Goal: Transaction & Acquisition: Subscribe to service/newsletter

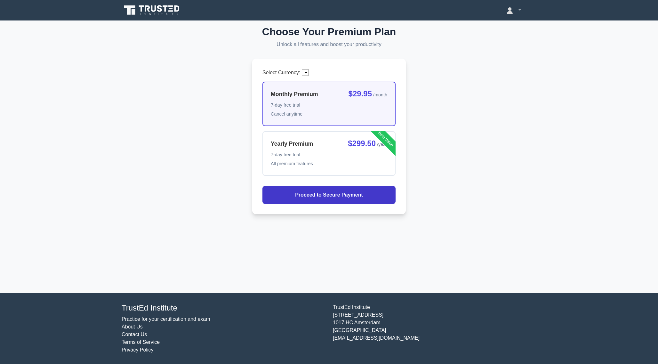
select select "EUR"
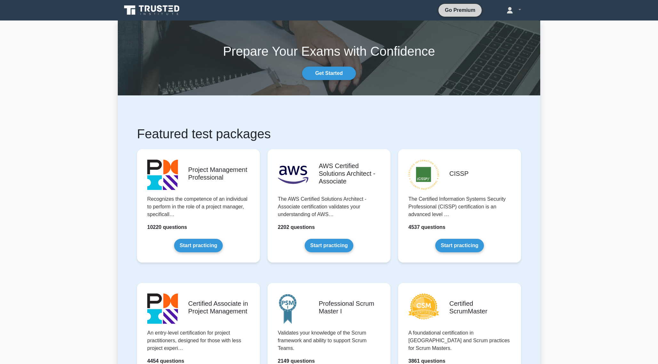
click at [462, 13] on link "Go Premium" at bounding box center [460, 10] width 38 height 8
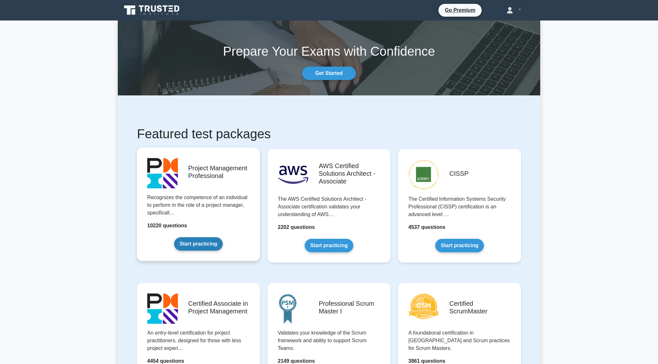
click at [210, 247] on link "Start practicing" at bounding box center [198, 243] width 48 height 13
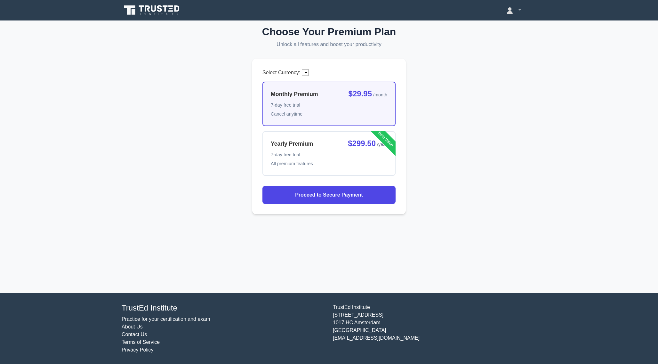
select select "EUR"
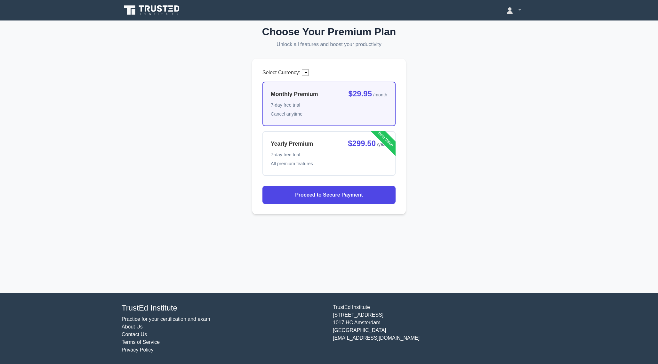
select select "EUR"
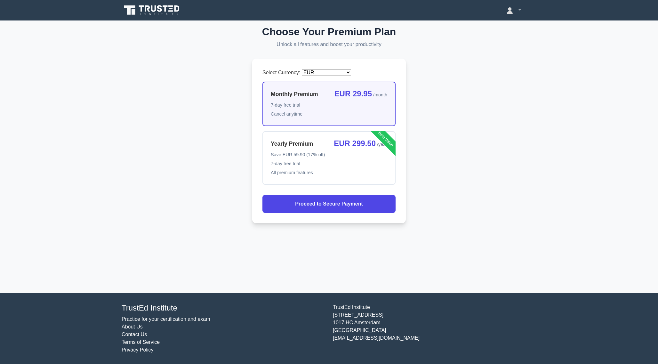
click at [329, 146] on div "Yearly Premium EUR 299.50 /year" at bounding box center [329, 143] width 116 height 9
click at [266, 135] on input "Yearly Premium EUR 299.50 /year Save EUR 59.90 (17% off) 7-day free trial All p…" at bounding box center [264, 133] width 4 height 4
radio input "true"
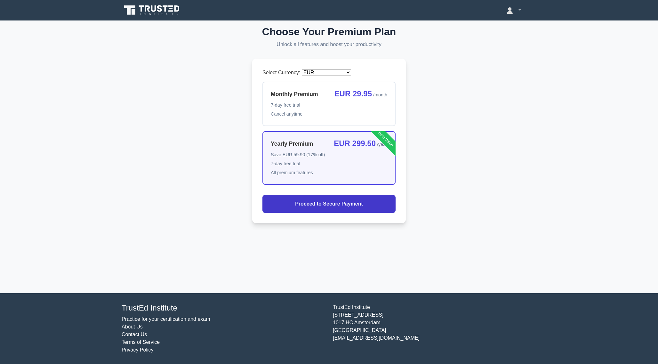
click at [351, 201] on span "Proceed to Secure Payment" at bounding box center [329, 204] width 68 height 8
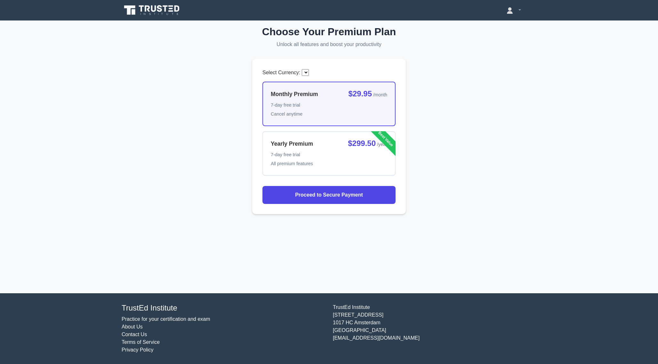
select select "EUR"
